Goal: Transaction & Acquisition: Purchase product/service

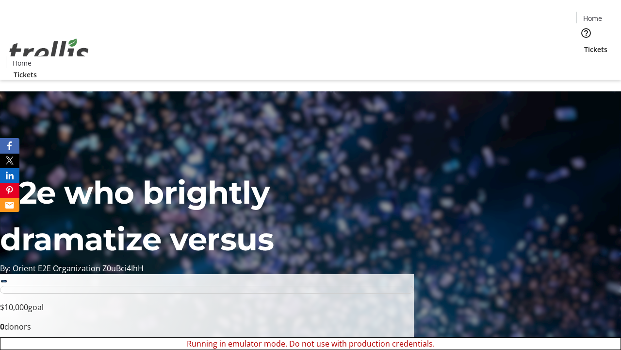
click at [585, 44] on span "Tickets" at bounding box center [596, 49] width 23 height 10
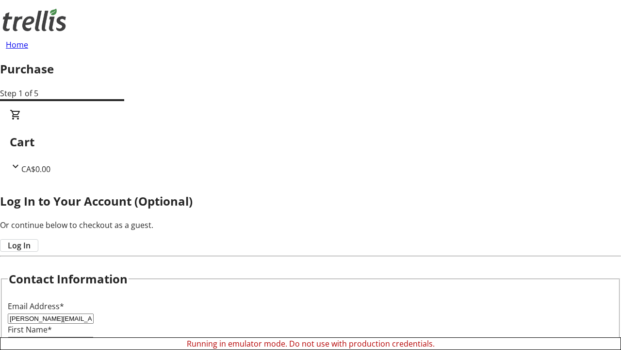
type input "[PERSON_NAME][EMAIL_ADDRESS][DOMAIN_NAME]"
type input "[PERSON_NAME]"
